Goal: Find specific page/section: Find specific page/section

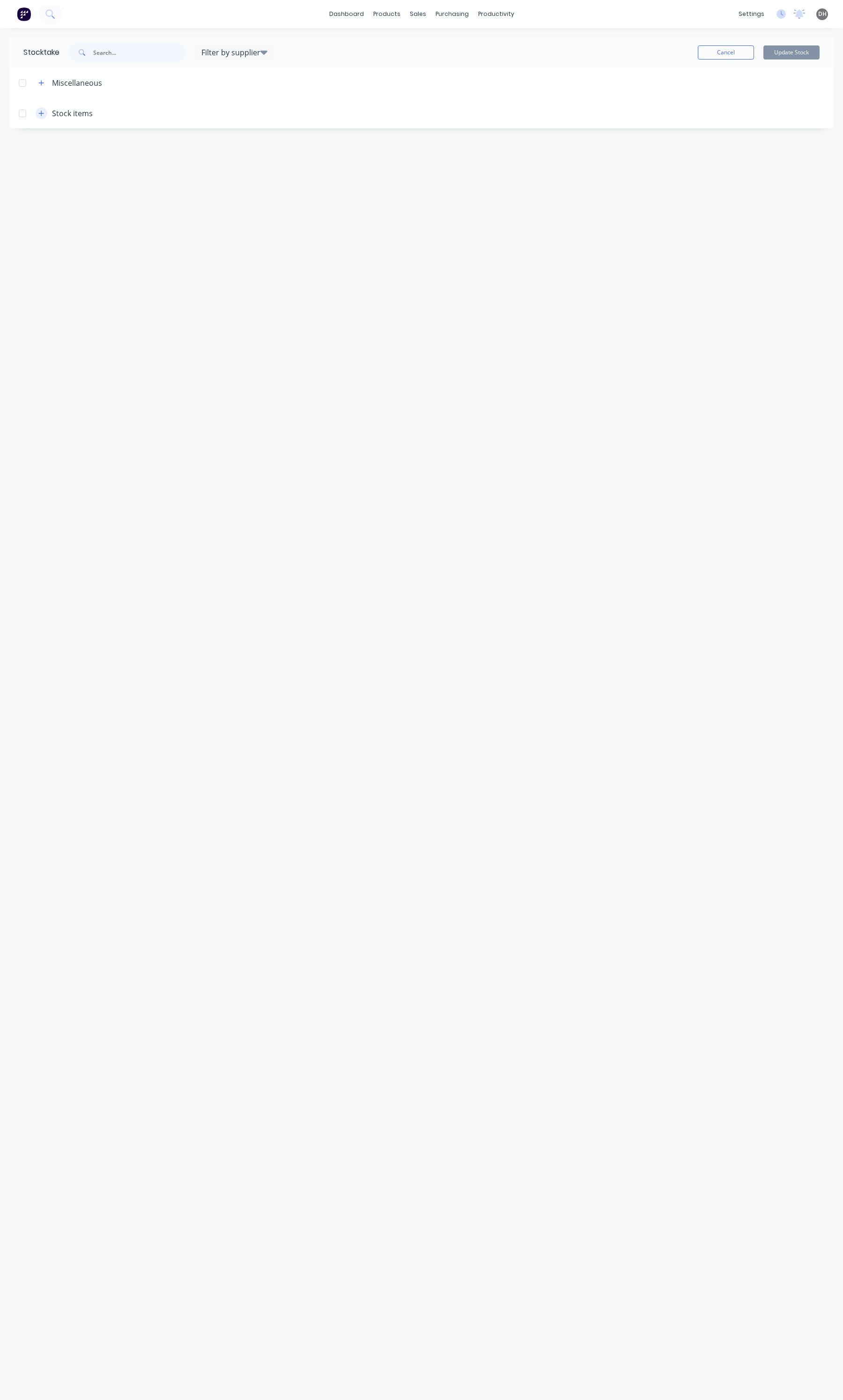
click at [45, 110] on button "button" at bounding box center [41, 113] width 12 height 12
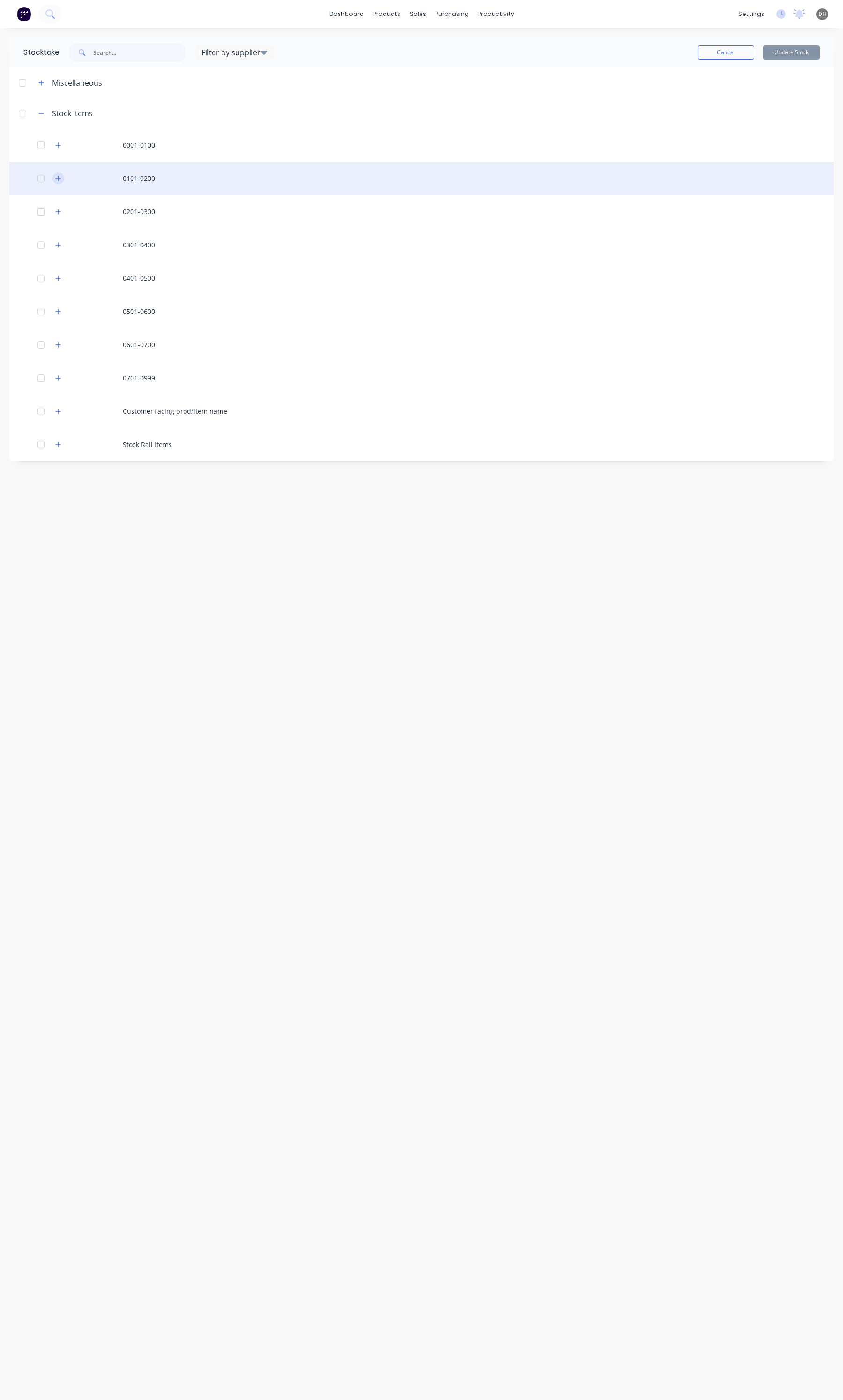
click at [57, 179] on icon "button" at bounding box center [58, 178] width 6 height 7
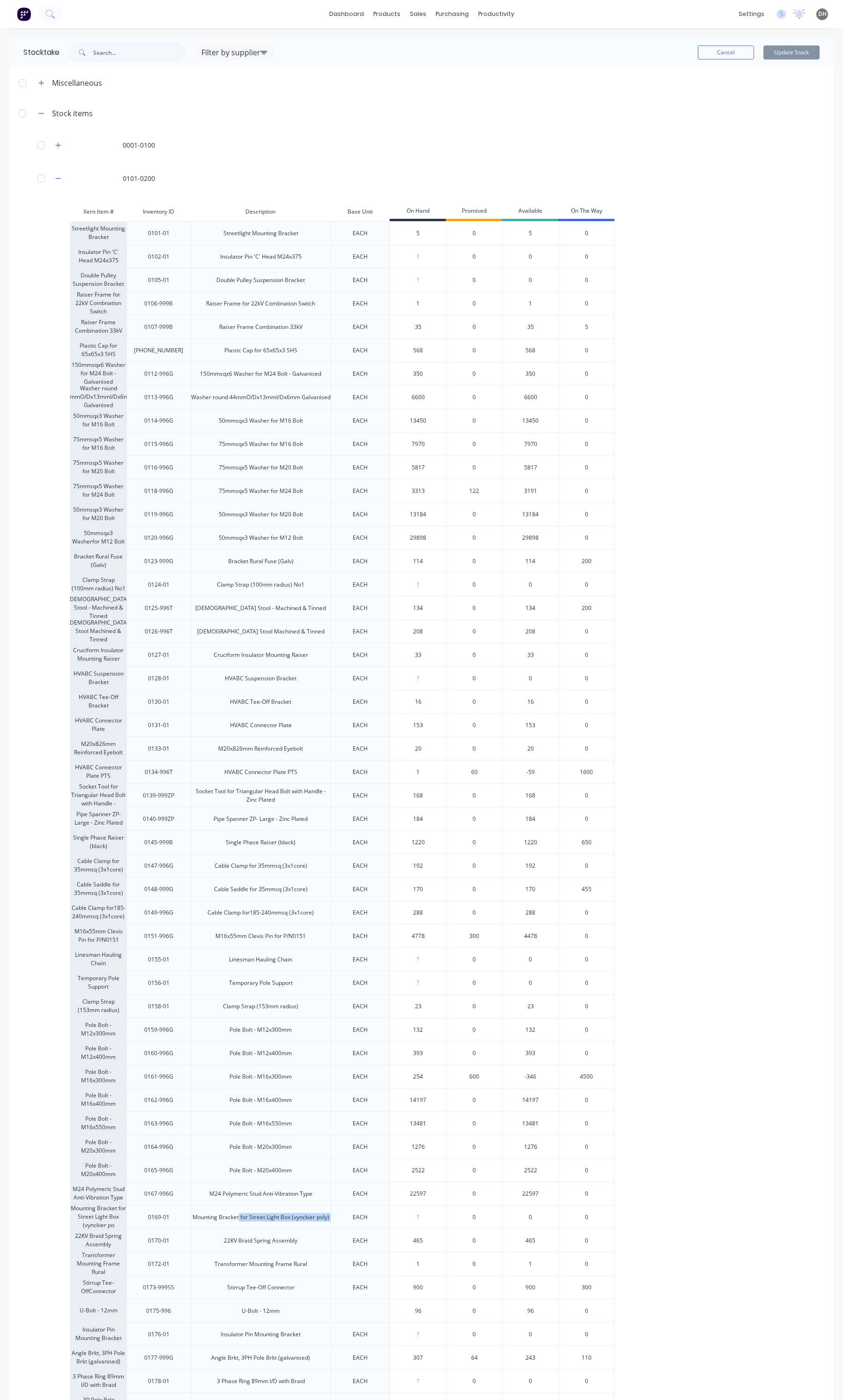
drag, startPoint x: 239, startPoint y: 1216, endPoint x: 335, endPoint y: 1218, distance: 96.0
click at [335, 1218] on div "Mounting Bracket for Street Light Box (vynckier po 0169-01 Mounting Bracket for…" at bounding box center [342, 1216] width 544 height 23
